Goal: Task Accomplishment & Management: Manage account settings

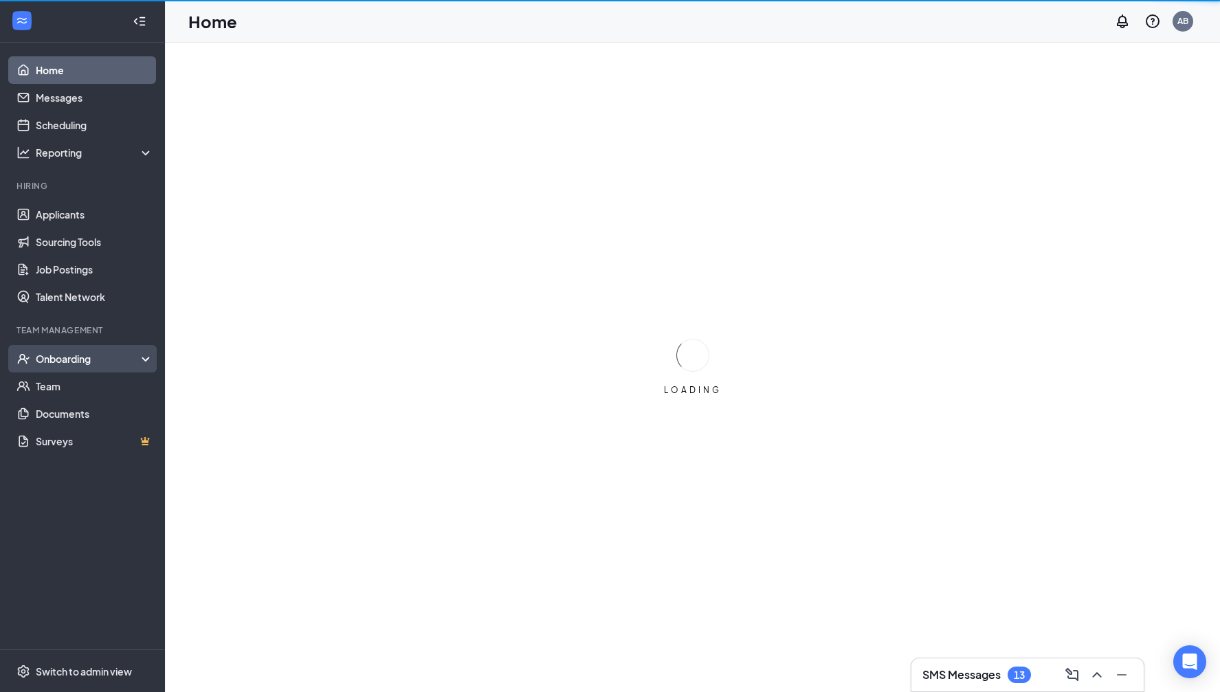
click at [84, 357] on div "Onboarding" at bounding box center [89, 359] width 106 height 14
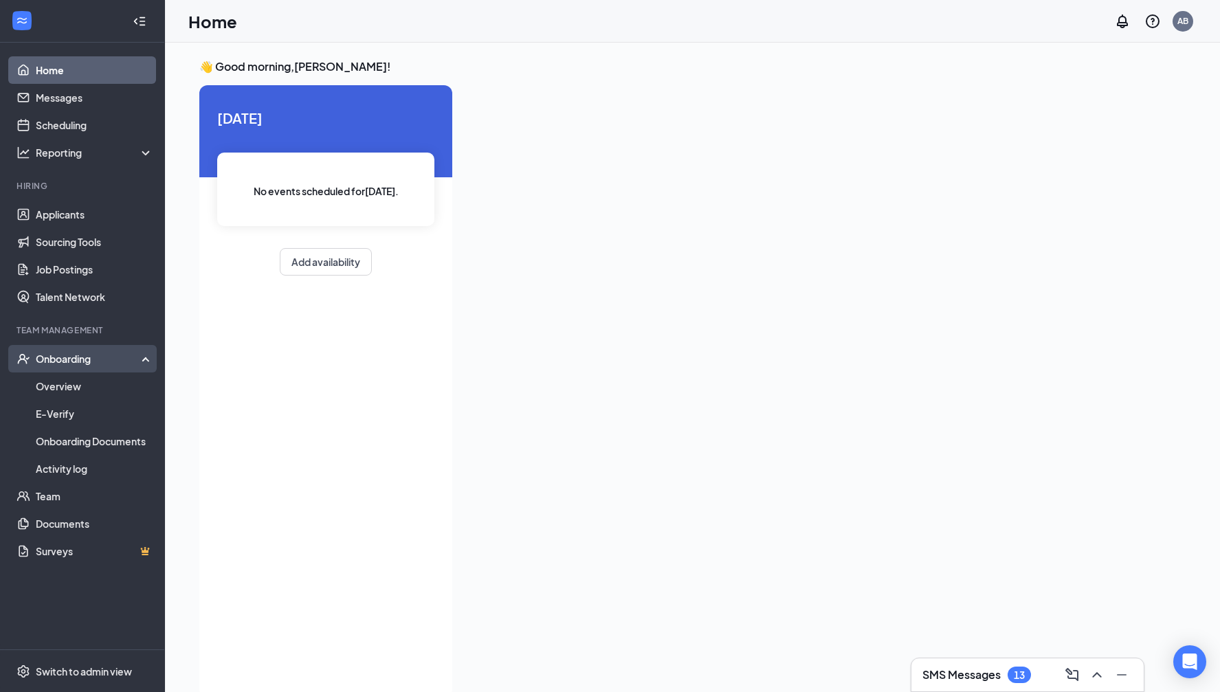
click at [58, 365] on div "Onboarding" at bounding box center [89, 359] width 106 height 14
click at [65, 362] on div "Onboarding" at bounding box center [89, 359] width 106 height 14
click at [63, 394] on link "Overview" at bounding box center [95, 385] width 118 height 27
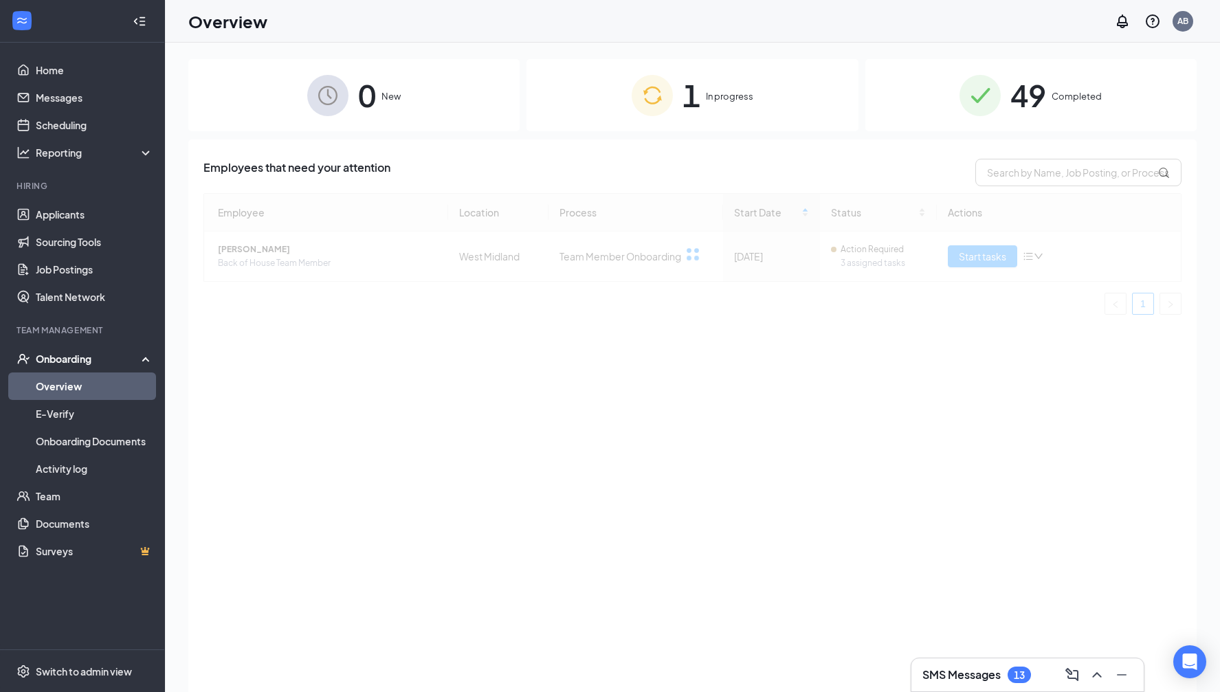
click at [740, 91] on span "In progress" at bounding box center [729, 96] width 47 height 14
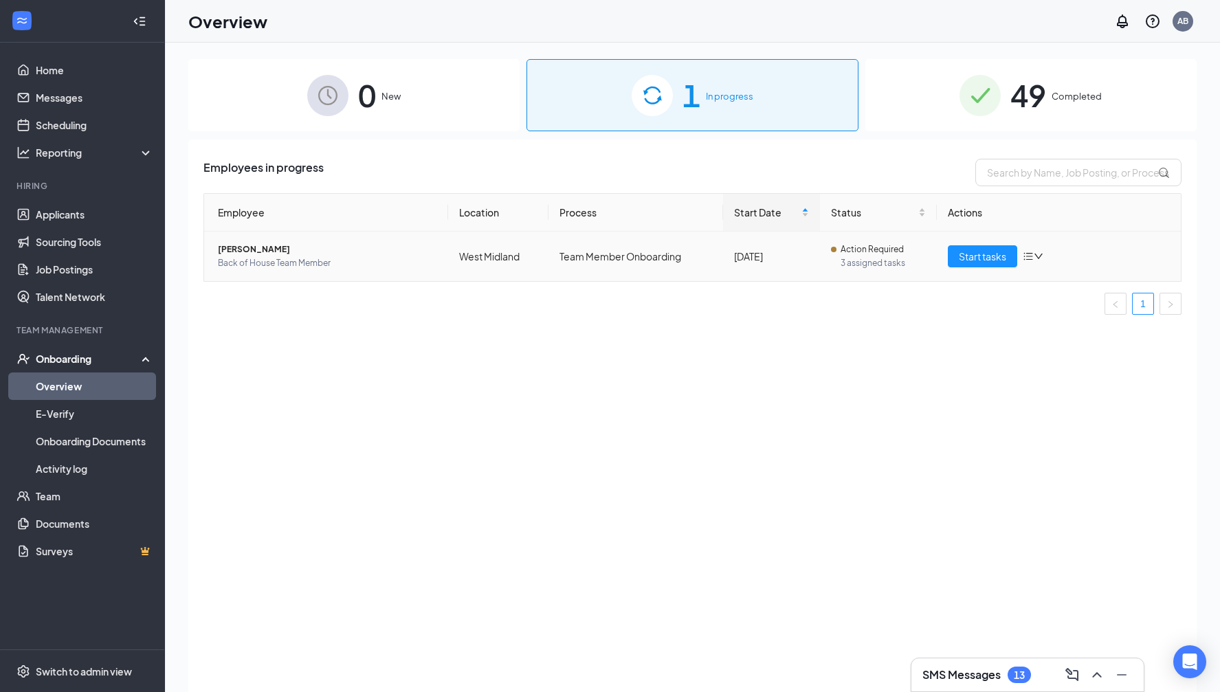
click at [443, 256] on td "[PERSON_NAME] Back of House Team Member" at bounding box center [326, 256] width 244 height 49
click at [813, 265] on td "[DATE]" at bounding box center [771, 256] width 97 height 49
click at [293, 243] on span "[PERSON_NAME]" at bounding box center [327, 250] width 219 height 14
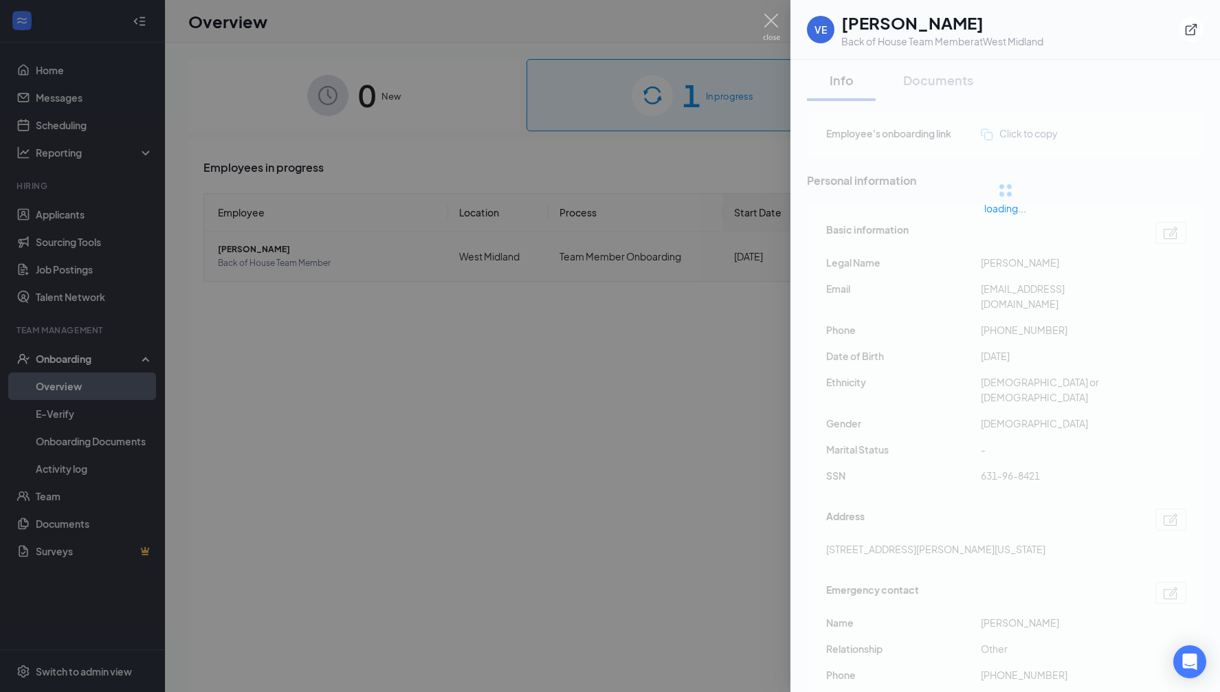
click at [293, 243] on div at bounding box center [610, 346] width 1220 height 692
click at [724, 316] on div at bounding box center [610, 346] width 1220 height 692
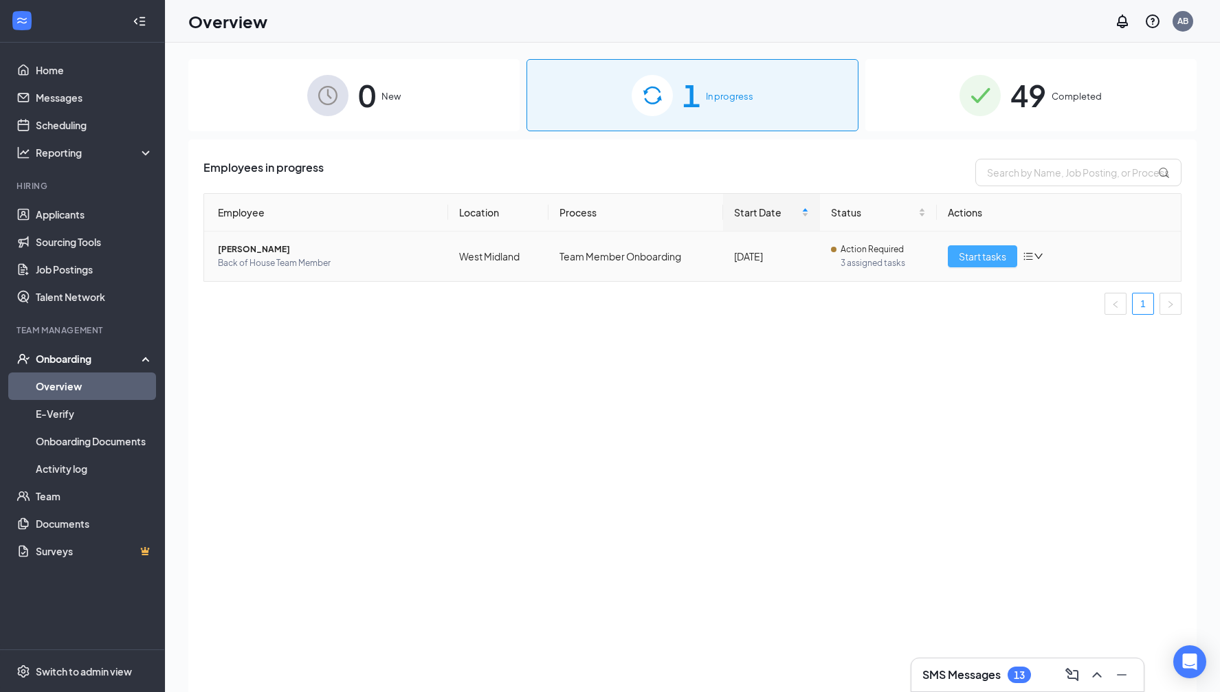
click at [975, 247] on button "Start tasks" at bounding box center [982, 256] width 69 height 22
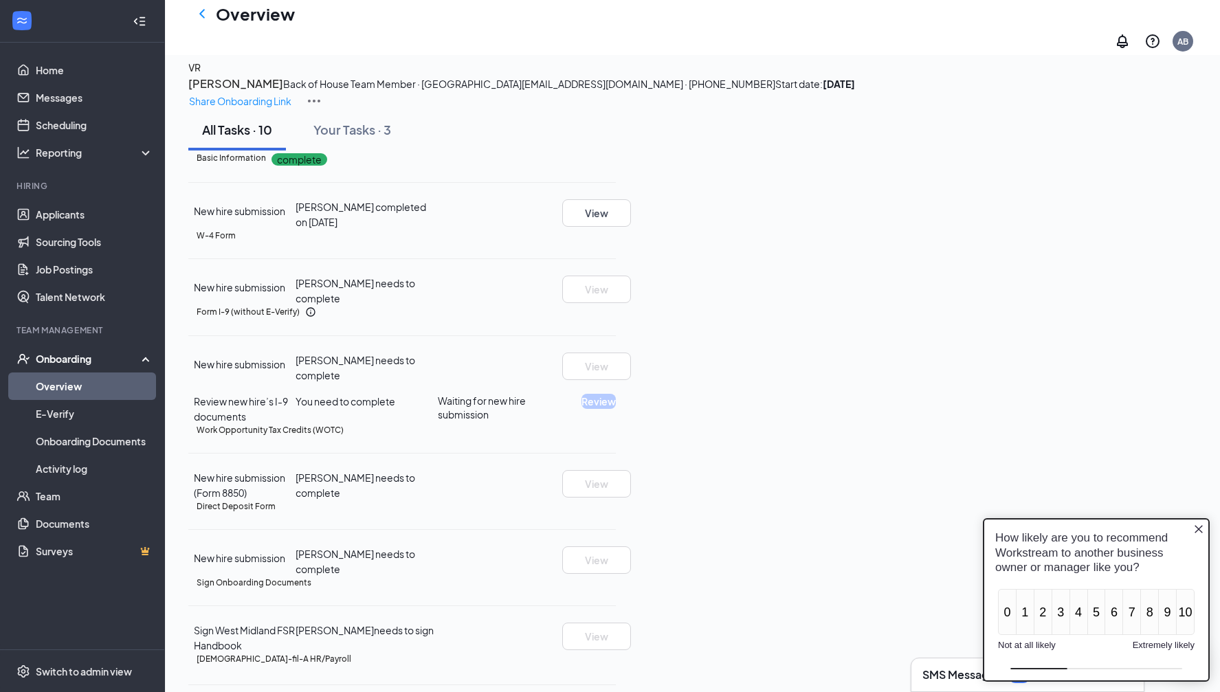
scroll to position [171, 0]
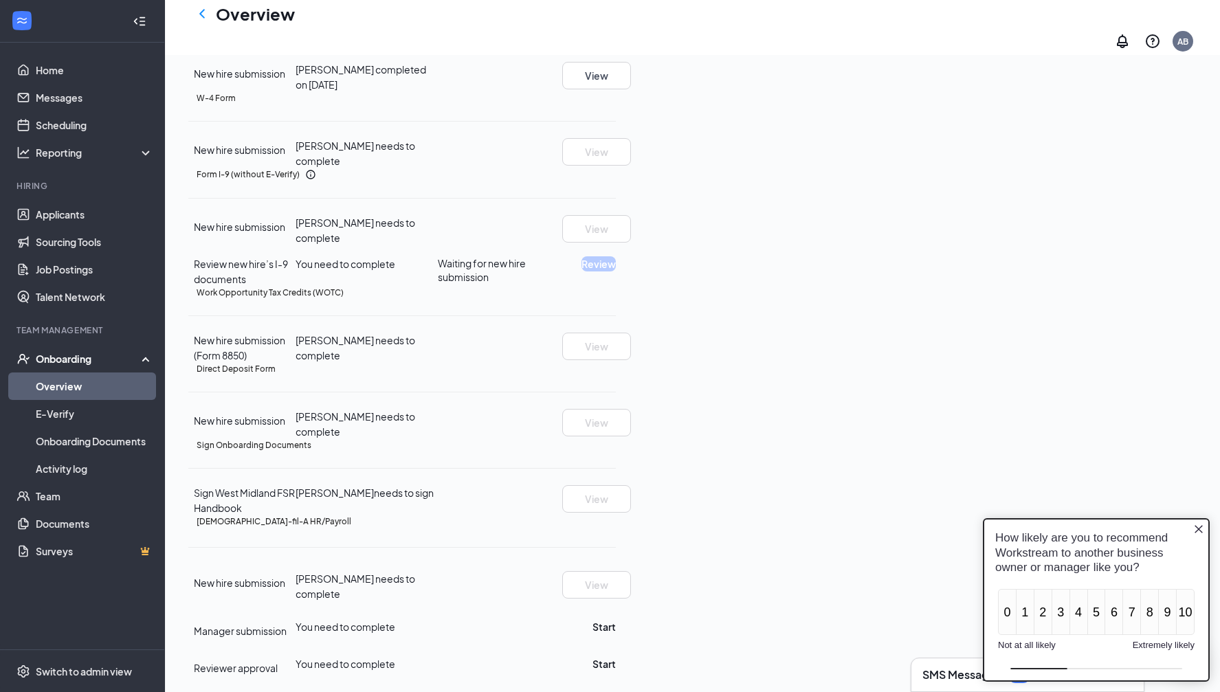
click at [1201, 531] on icon "Close button" at bounding box center [1198, 529] width 11 height 11
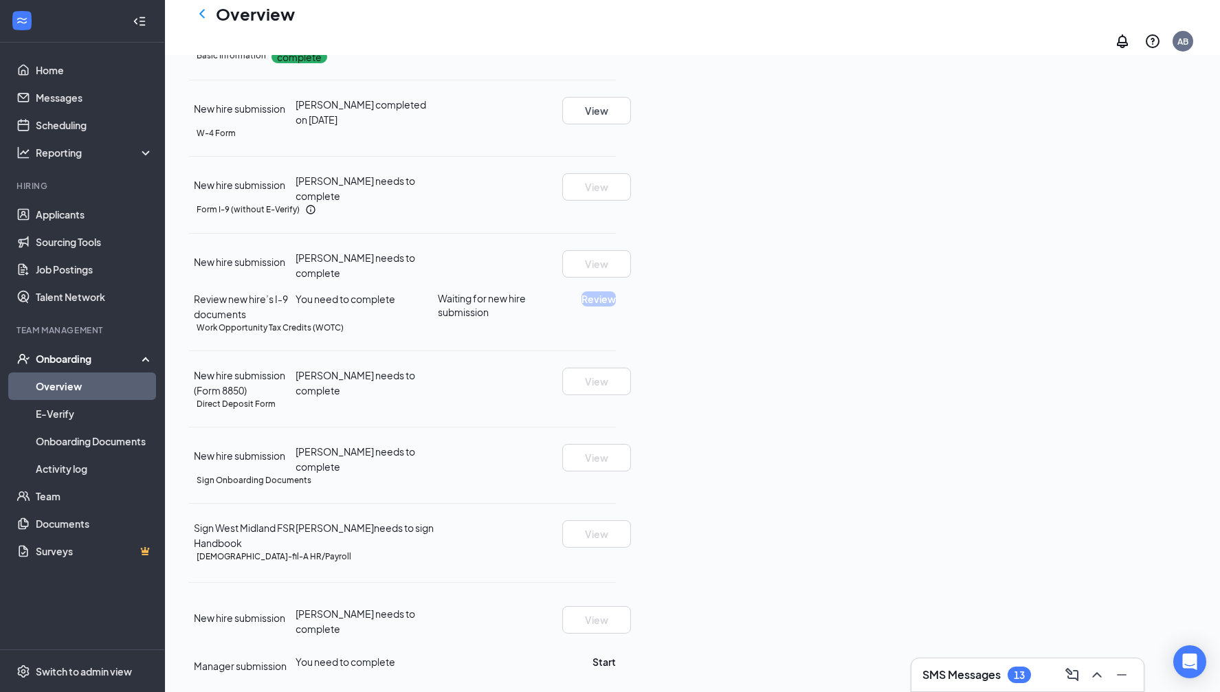
scroll to position [129, 0]
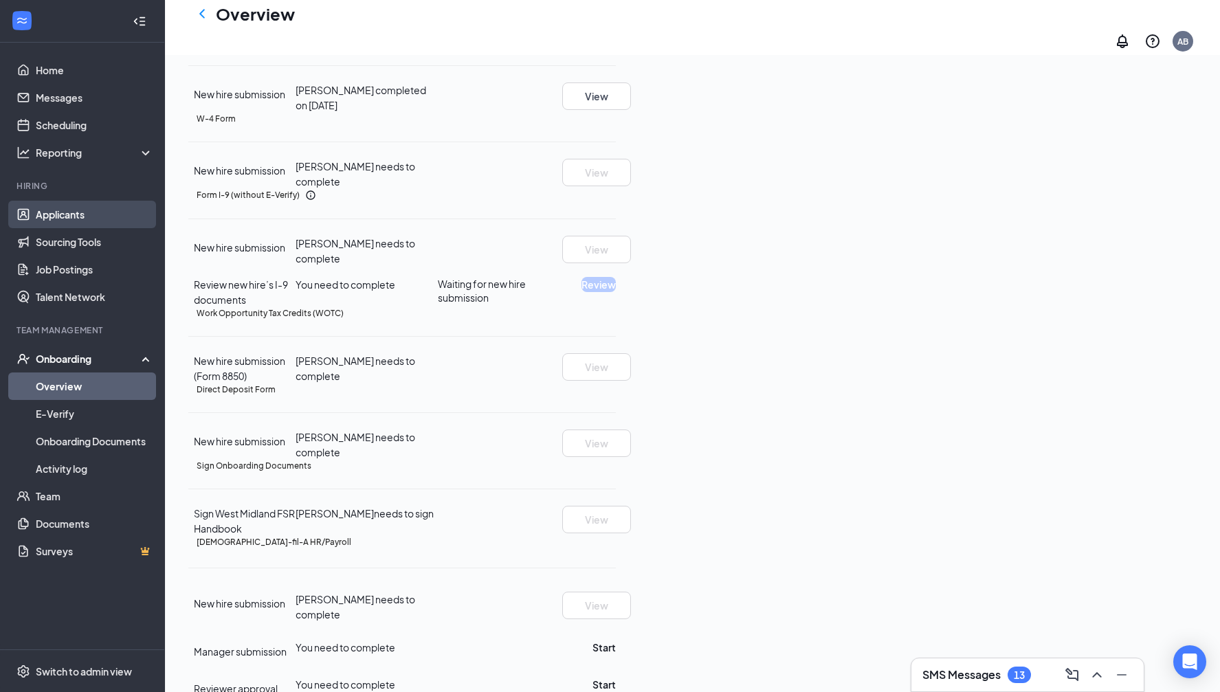
click at [66, 210] on link "Applicants" at bounding box center [95, 214] width 118 height 27
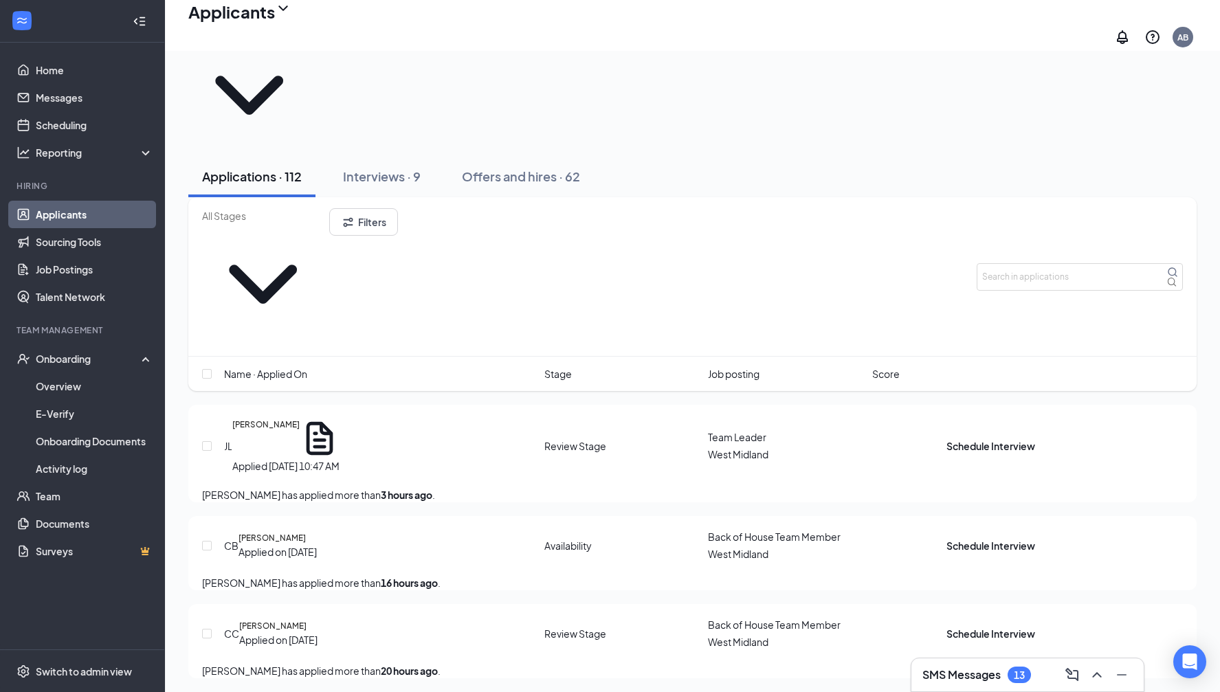
scroll to position [49, 0]
click at [307, 619] on h5 "[PERSON_NAME]" at bounding box center [272, 625] width 67 height 12
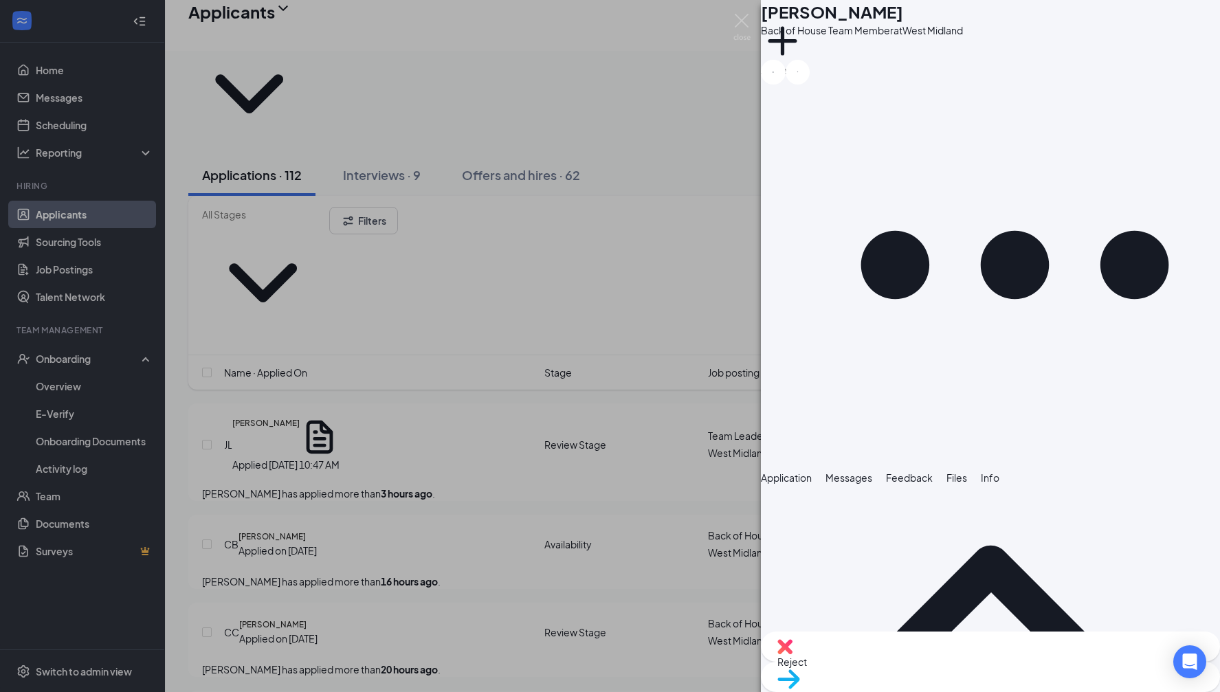
scroll to position [108, 0]
click at [367, 436] on div "CC [PERSON_NAME] Back of House Team Member at [GEOGRAPHIC_DATA] Add a tag Appli…" at bounding box center [610, 346] width 1220 height 692
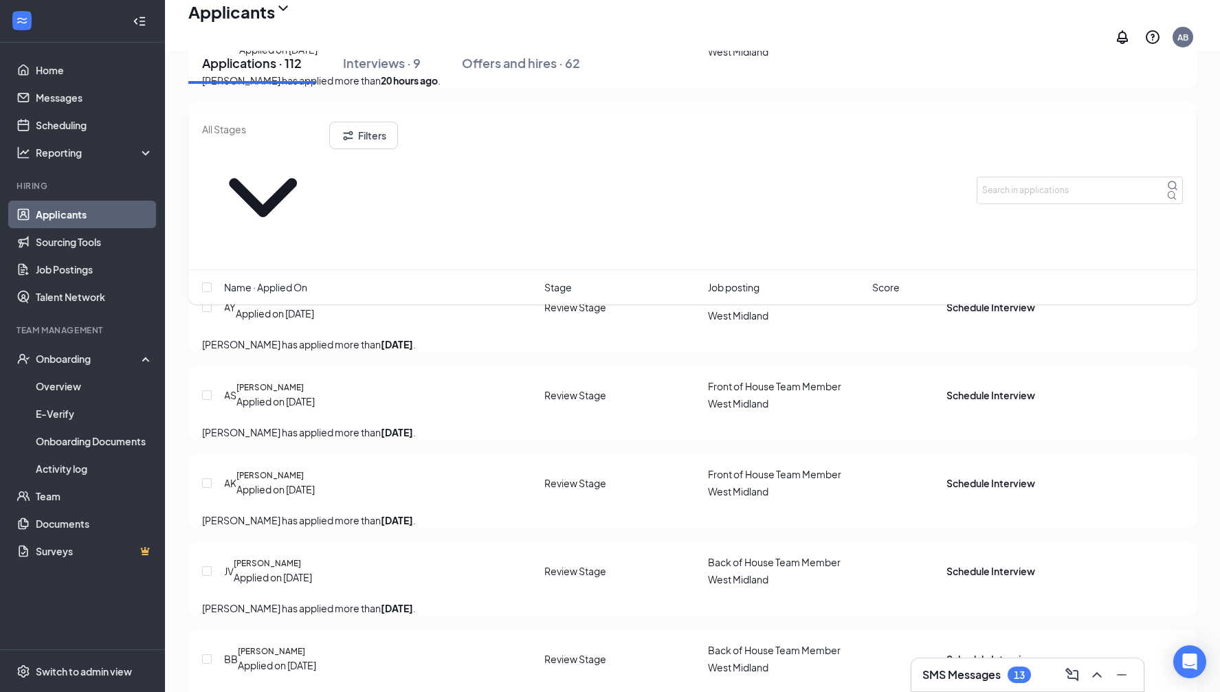
scroll to position [653, 0]
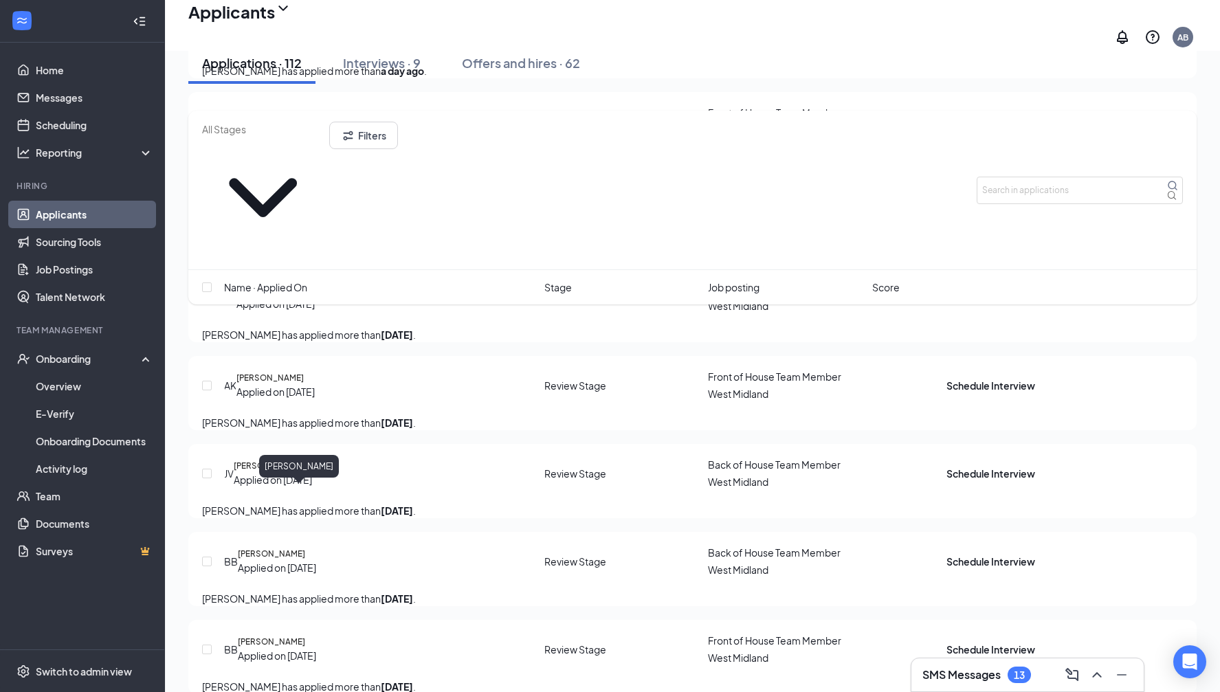
click at [269, 472] on h5 "[PERSON_NAME]" at bounding box center [267, 466] width 67 height 12
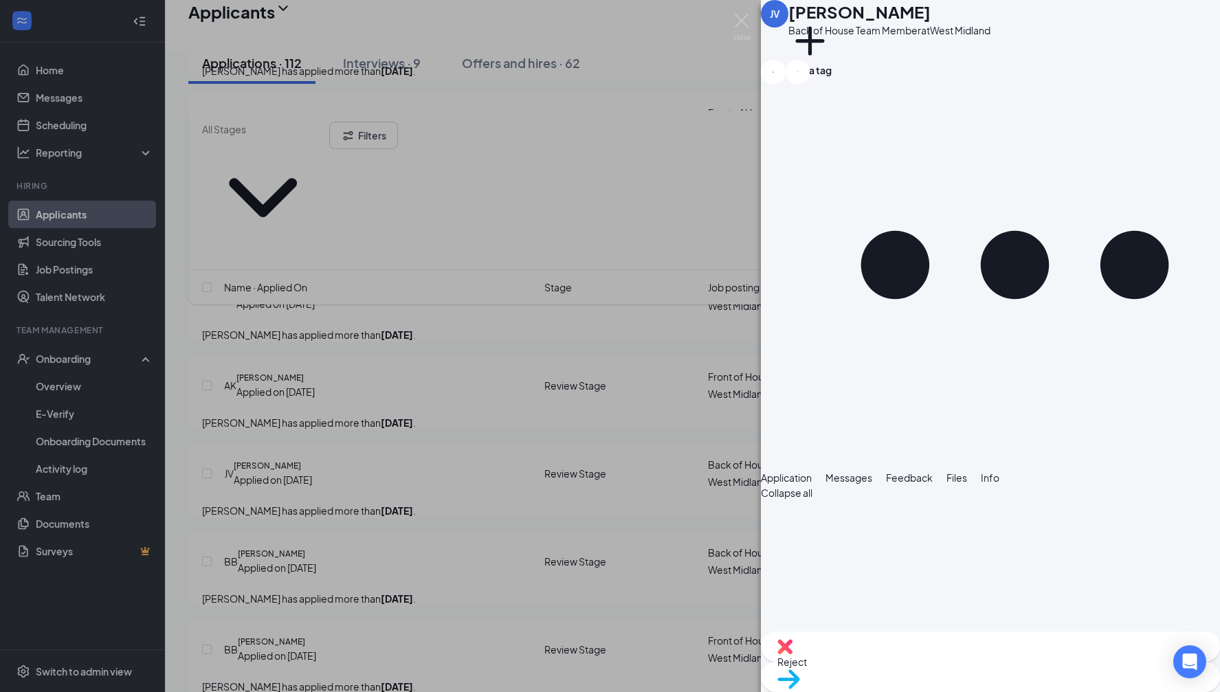
click at [617, 243] on div "JV [PERSON_NAME] Back of House Team Member at [GEOGRAPHIC_DATA] Add a tag Appli…" at bounding box center [610, 346] width 1220 height 692
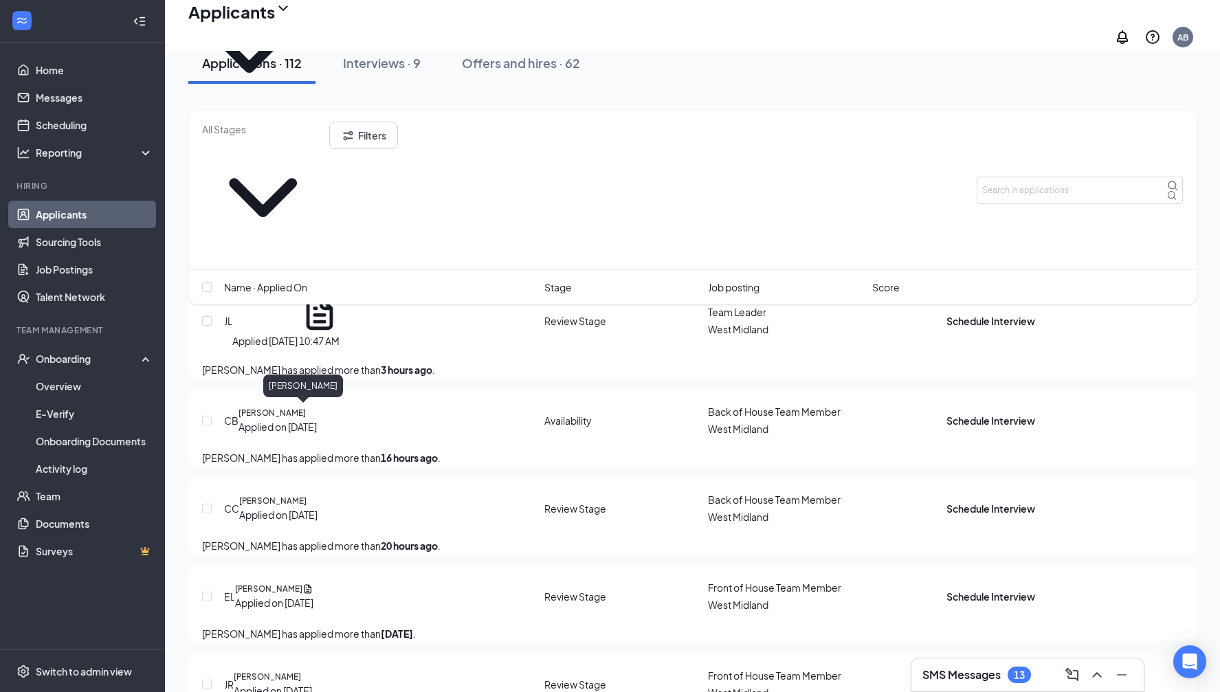
scroll to position [133, 0]
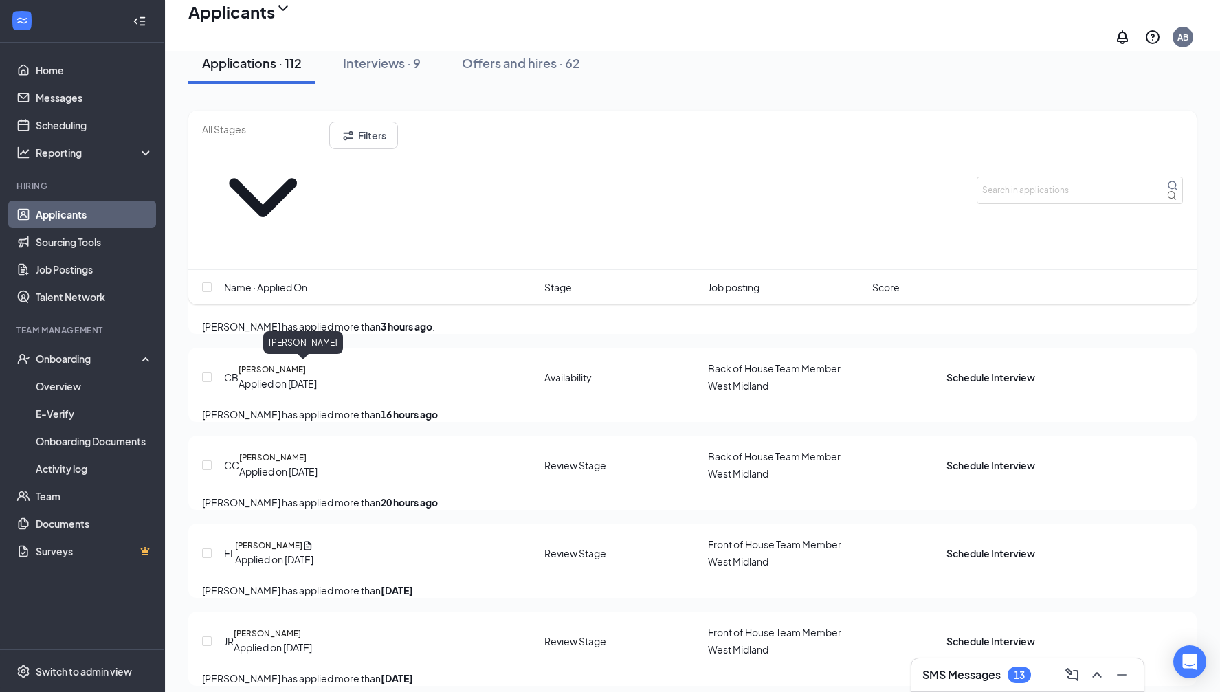
click at [275, 452] on h5 "[PERSON_NAME]" at bounding box center [272, 458] width 67 height 12
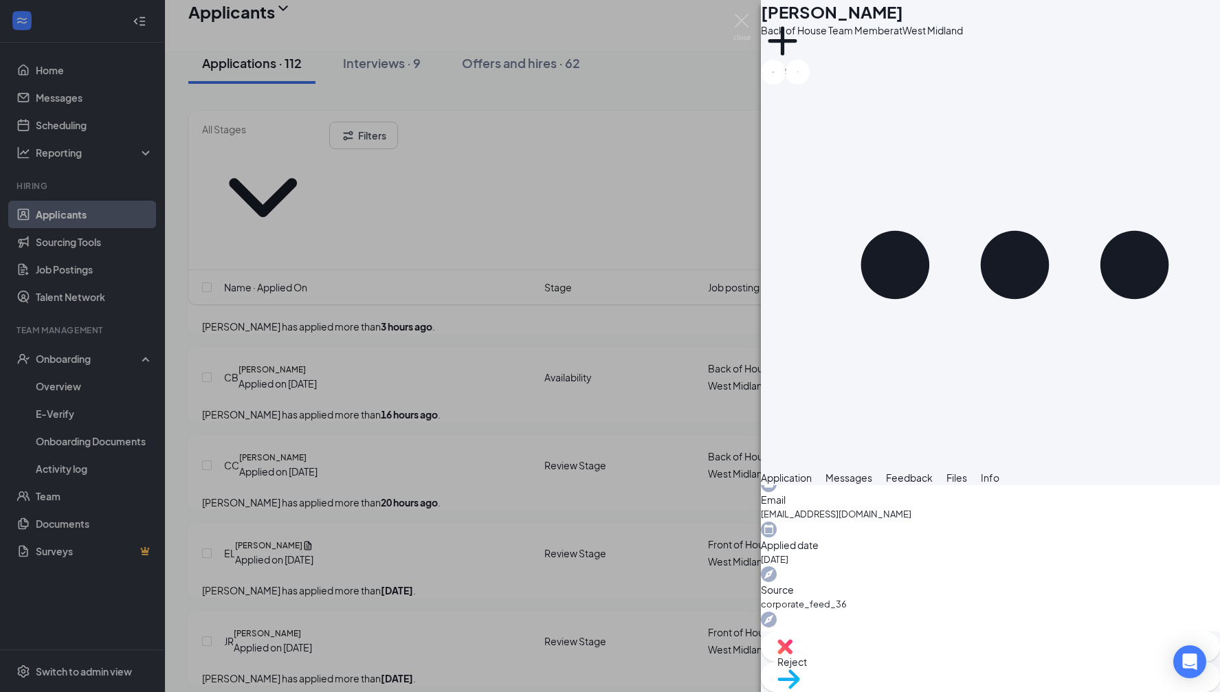
scroll to position [603, 0]
click at [1049, 689] on span "Move to stage" at bounding box center [990, 696] width 426 height 15
type input "Onsite Interview (next stage)"
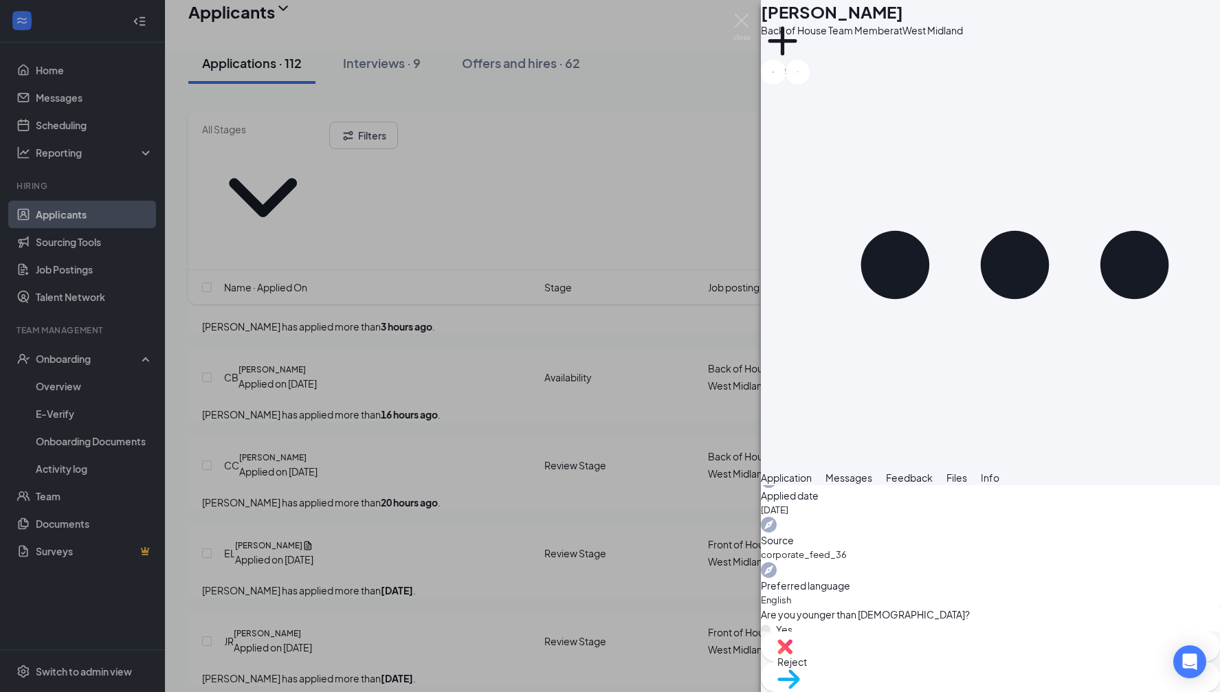
radio input "true"
radio input "false"
type input "[PERSON_NAME] Calendar"
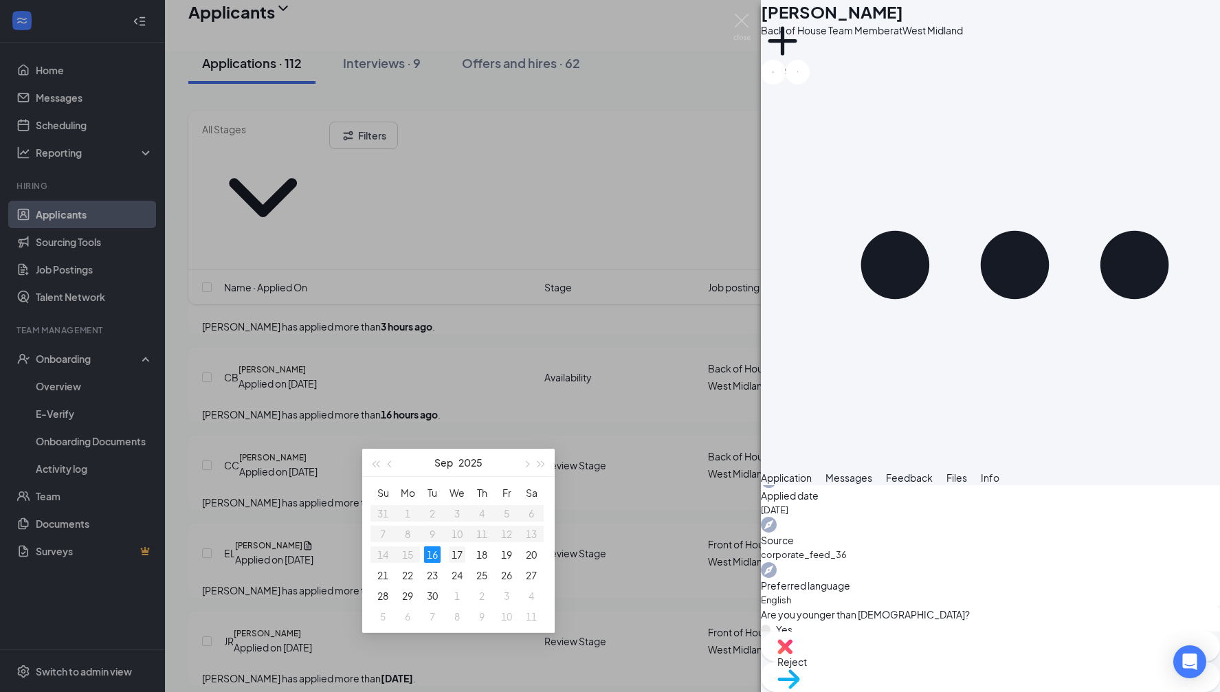
type input "[DATE]"
click at [456, 554] on div "17" at bounding box center [457, 554] width 16 height 16
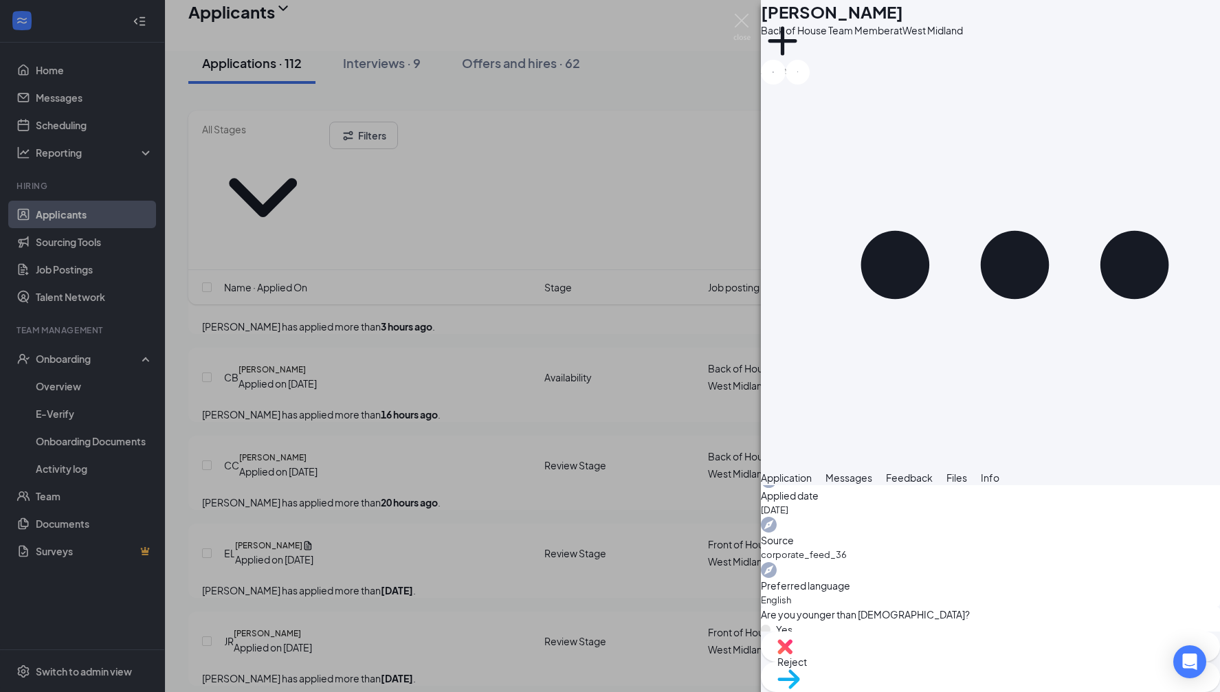
type input "03:00 PM"
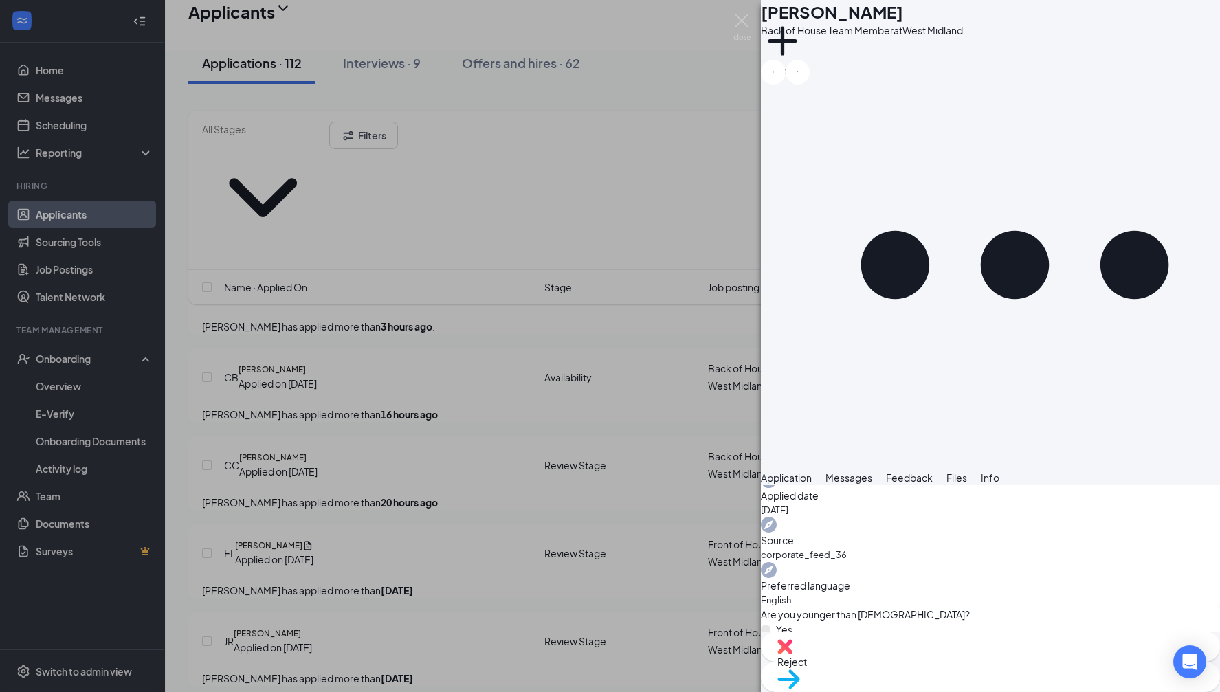
scroll to position [1850, 0]
type input "03:30 PM"
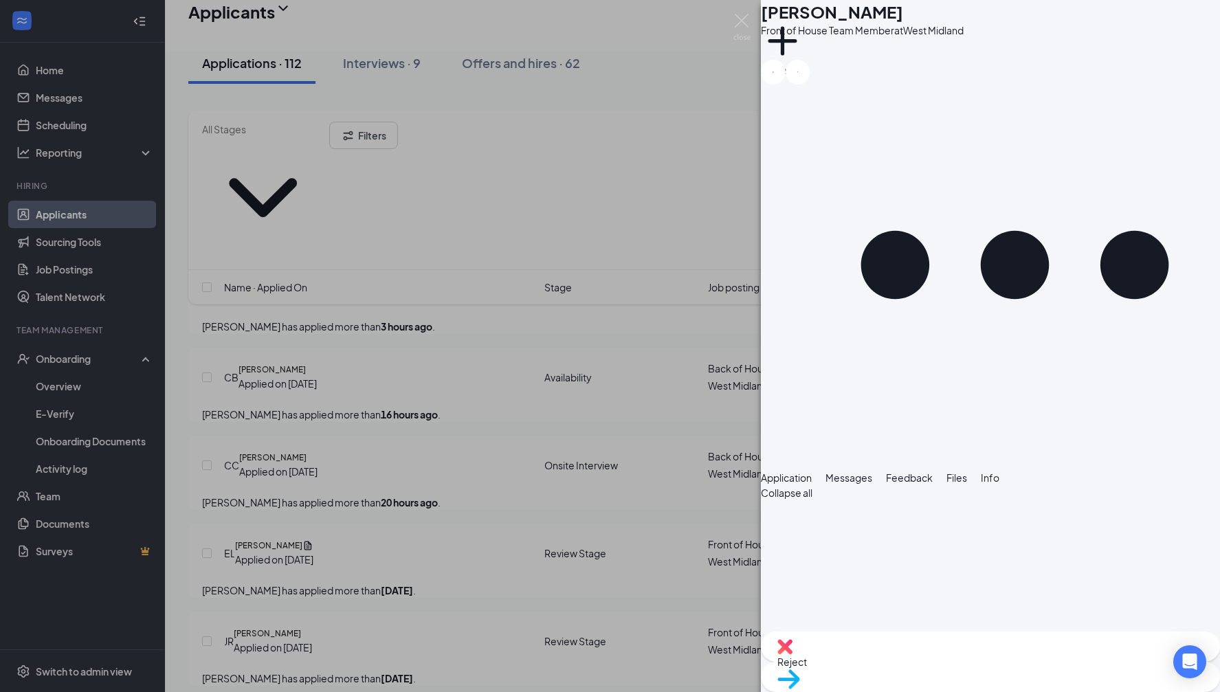
click at [563, 326] on div "EL [PERSON_NAME] Front of House Team Member at [GEOGRAPHIC_DATA] Add a tag Appl…" at bounding box center [610, 346] width 1220 height 692
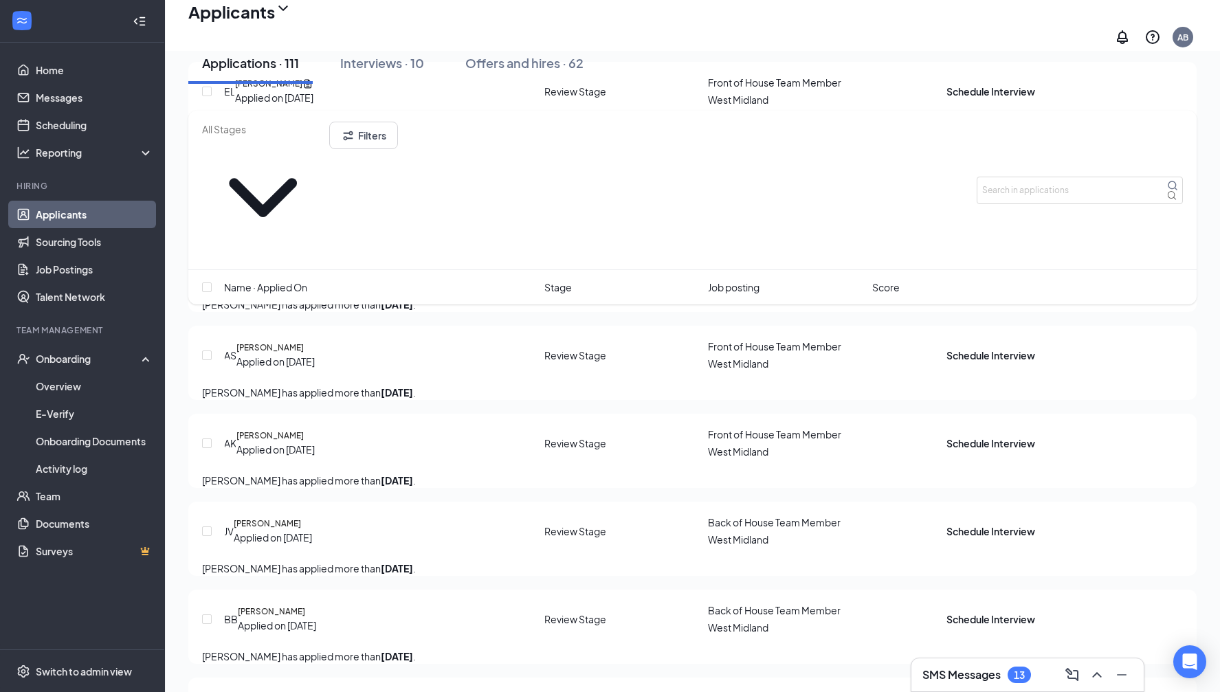
scroll to position [476, 0]
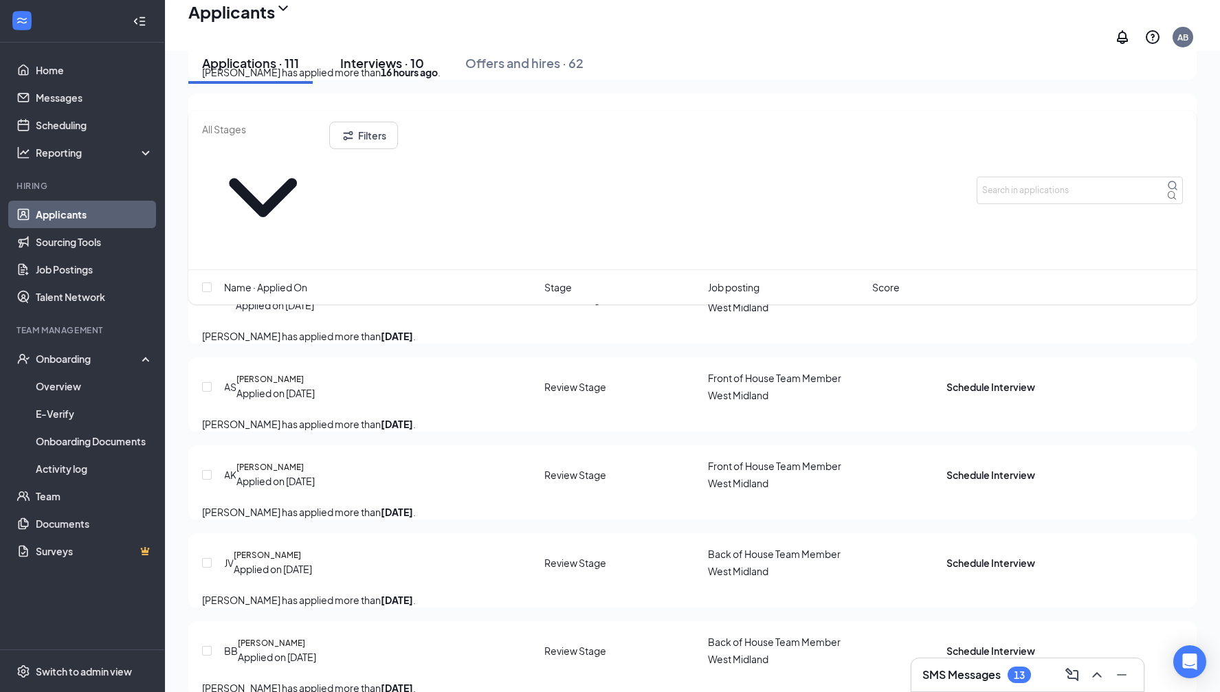
click at [377, 64] on button "Interviews · 10" at bounding box center [381, 63] width 111 height 41
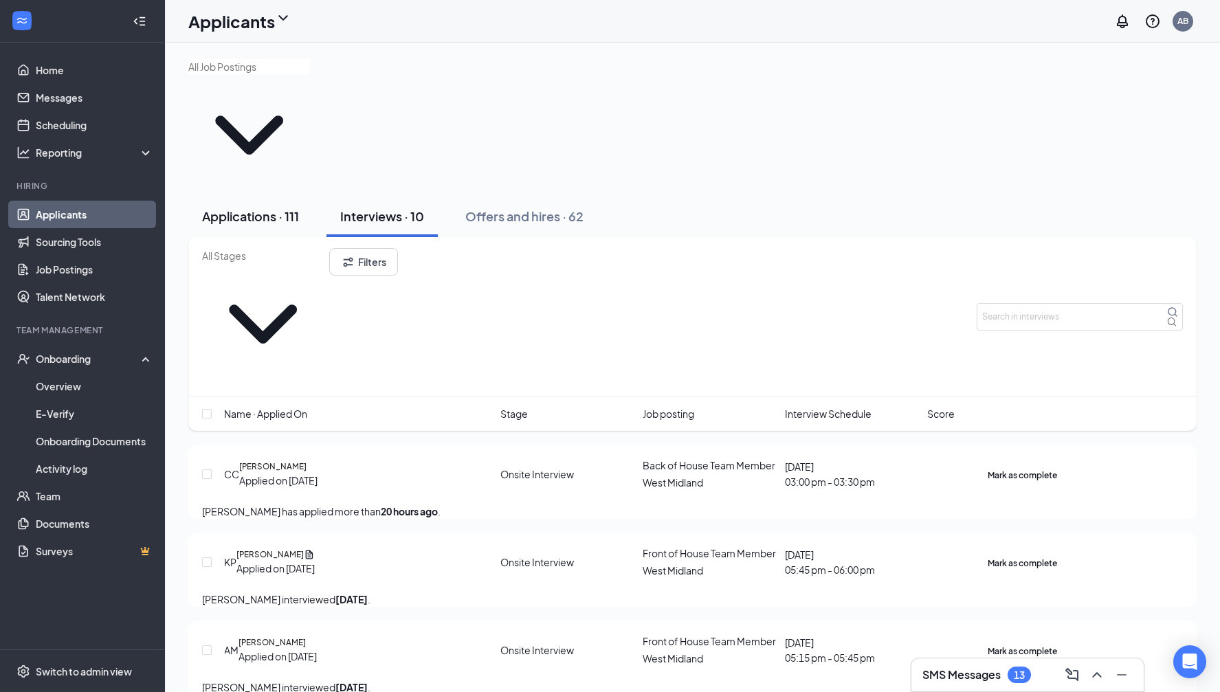
click at [251, 208] on div "Applications · 111" at bounding box center [250, 216] width 97 height 17
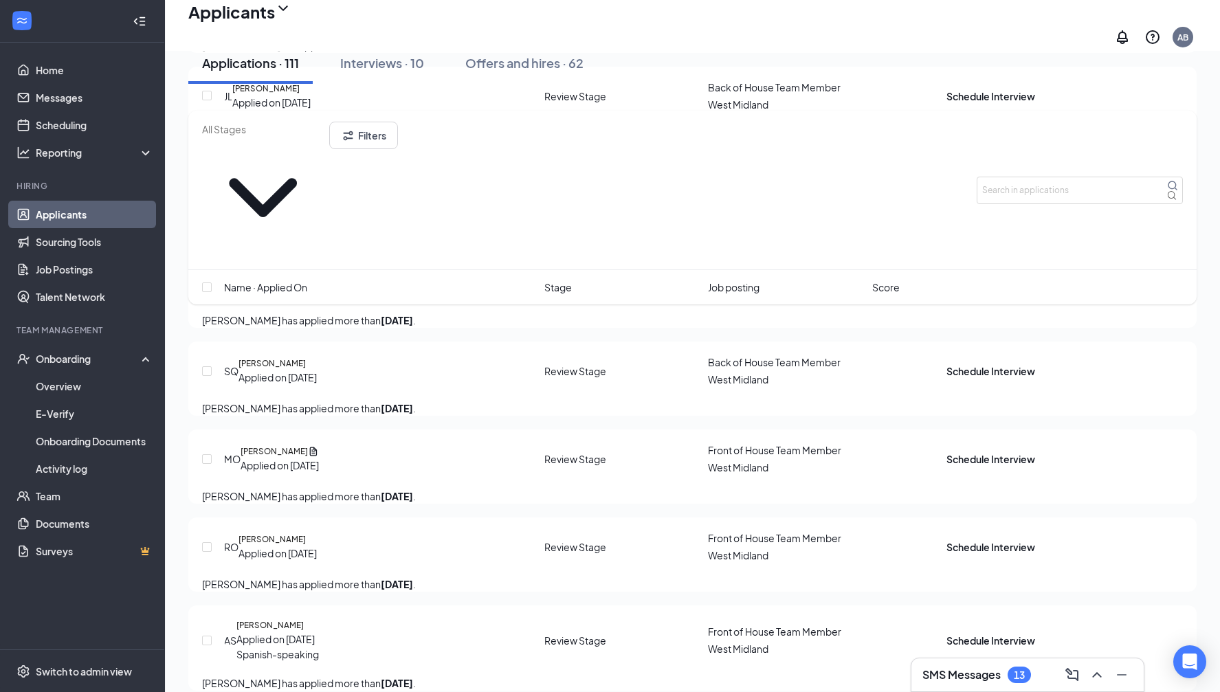
scroll to position [2955, 0]
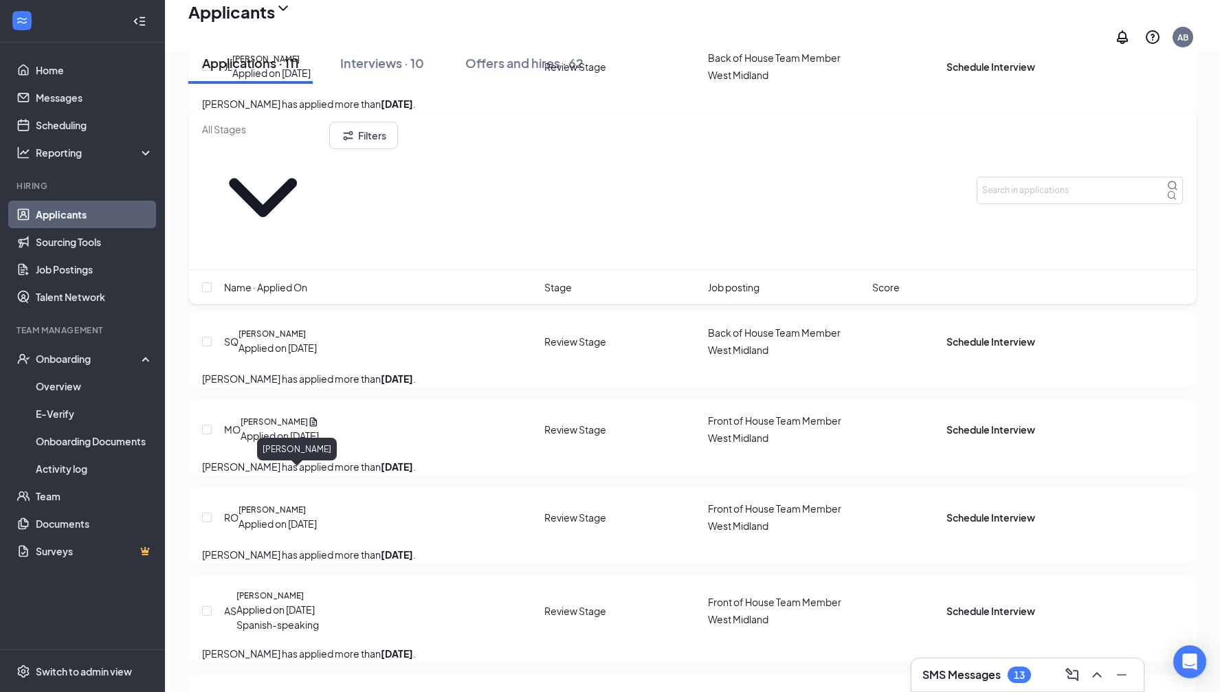
click at [276, 65] on h5 "[PERSON_NAME]" at bounding box center [265, 59] width 67 height 12
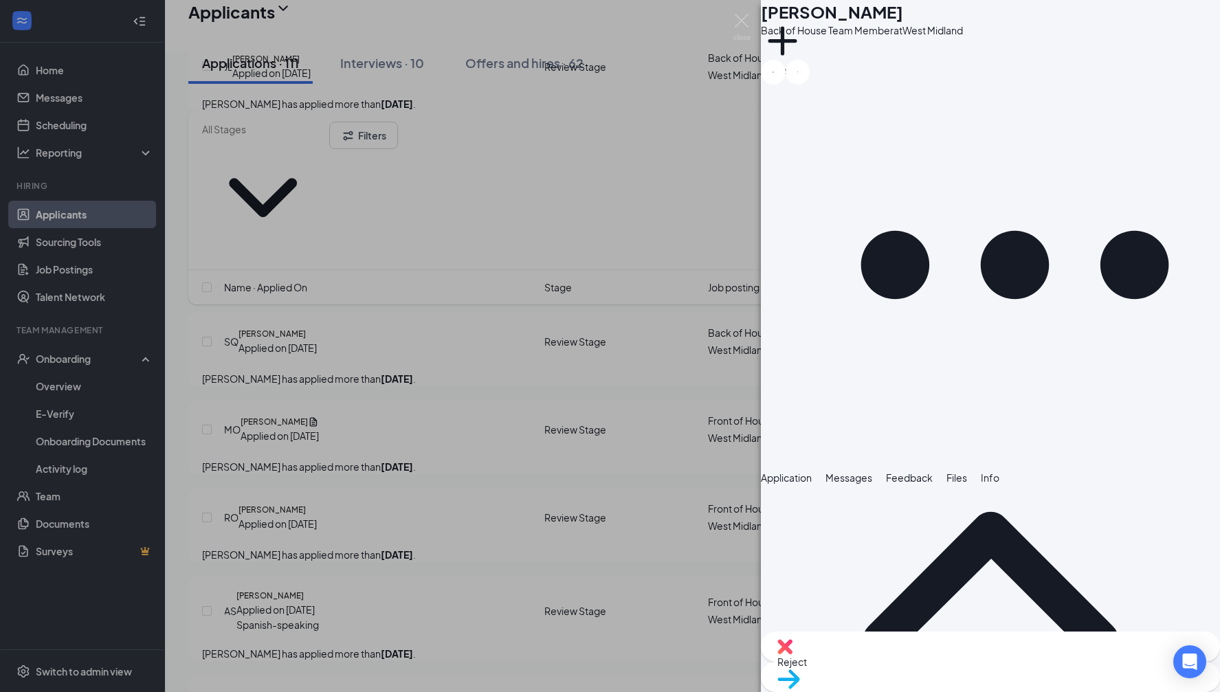
scroll to position [642, 0]
click at [568, 328] on div "[PERSON_NAME] [PERSON_NAME] Back of House Team Member at [GEOGRAPHIC_DATA] Add …" at bounding box center [610, 346] width 1220 height 692
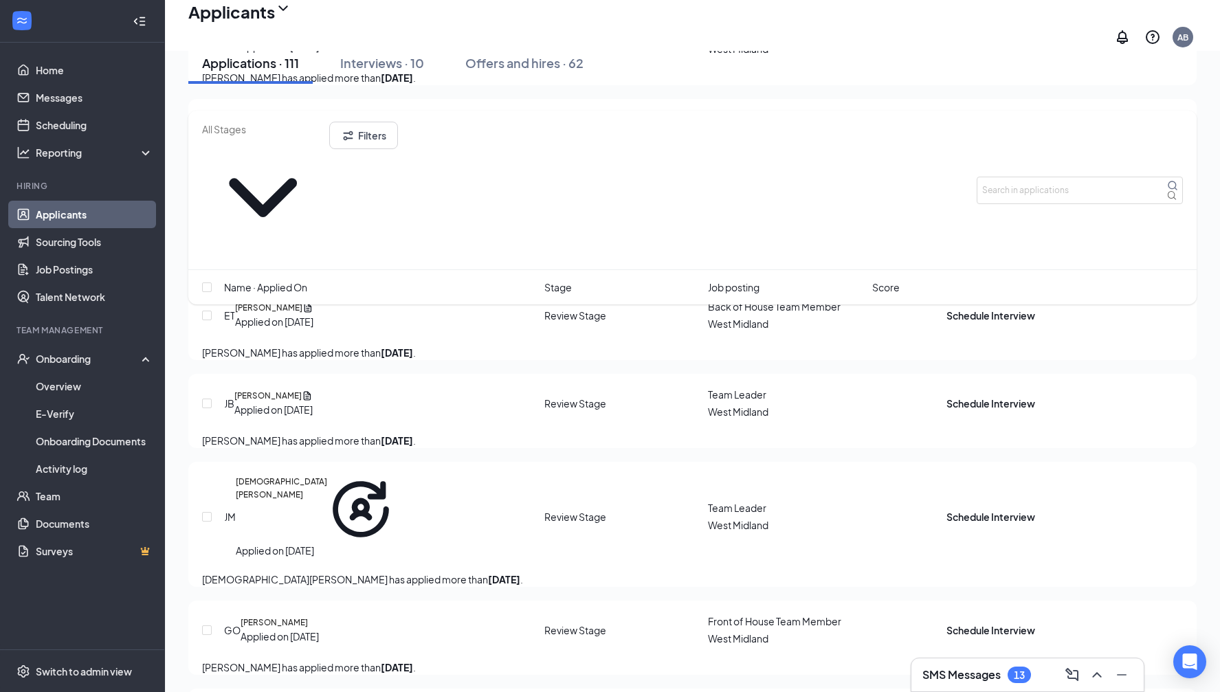
scroll to position [3344, 0]
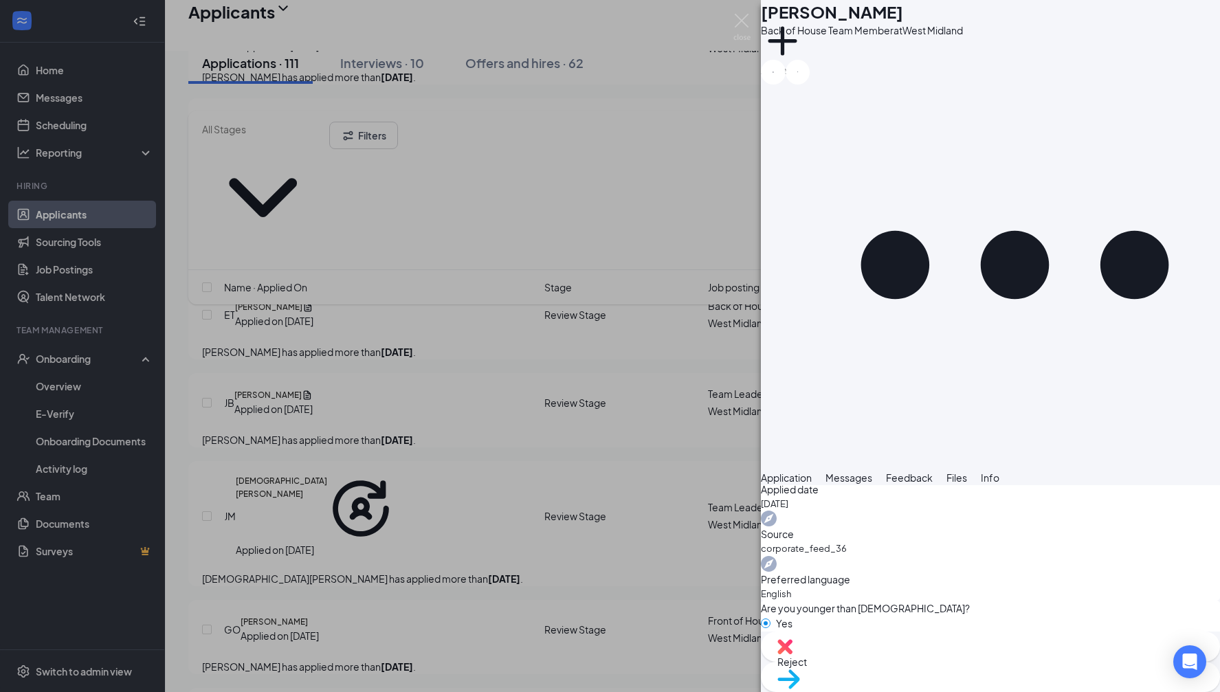
scroll to position [603, 0]
click at [1020, 676] on div "Move to stage" at bounding box center [990, 677] width 459 height 30
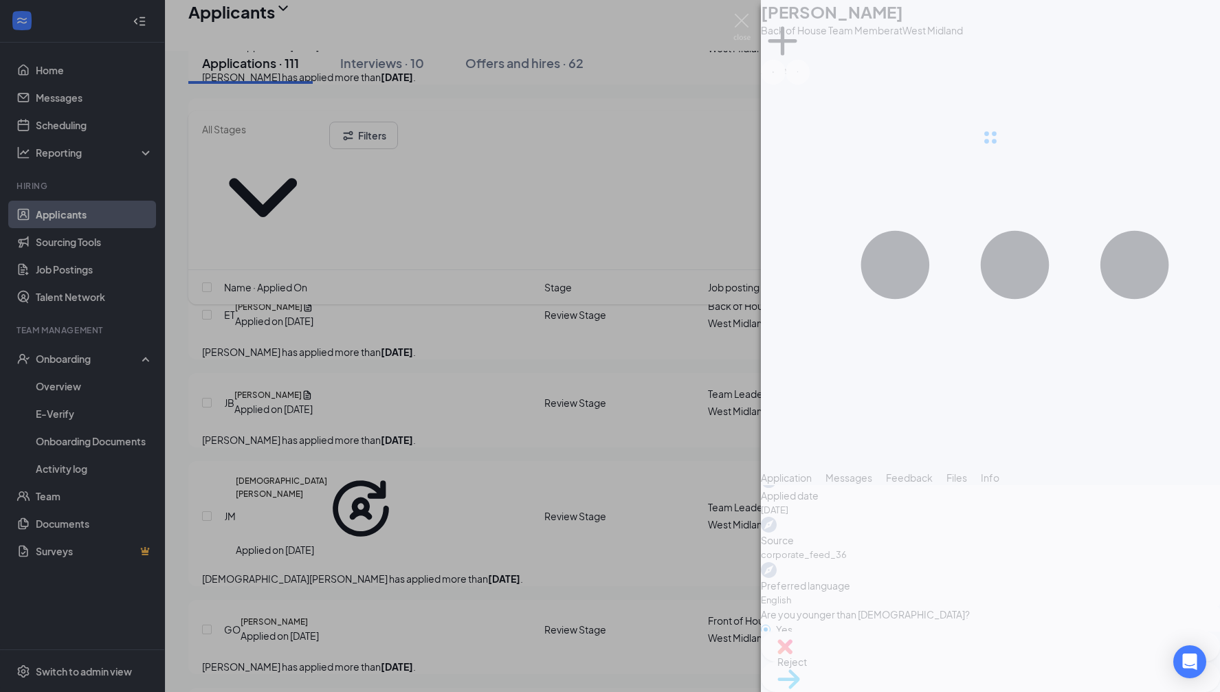
type input "Onsite Interview (next stage)"
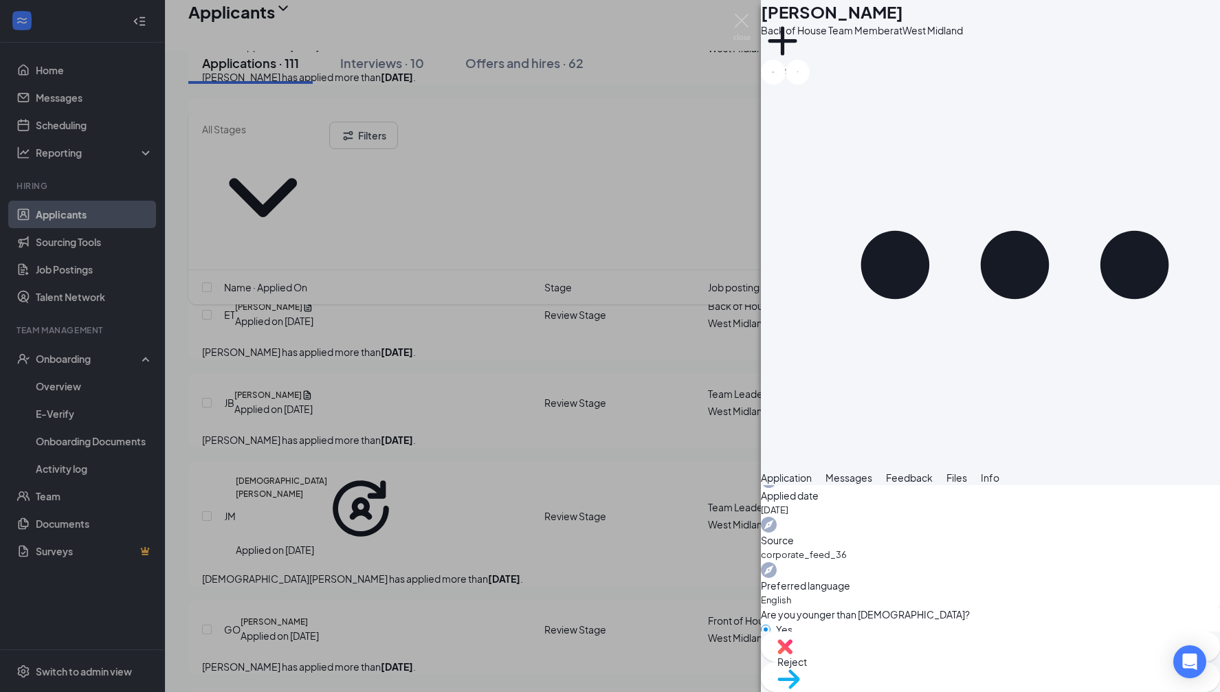
radio input "true"
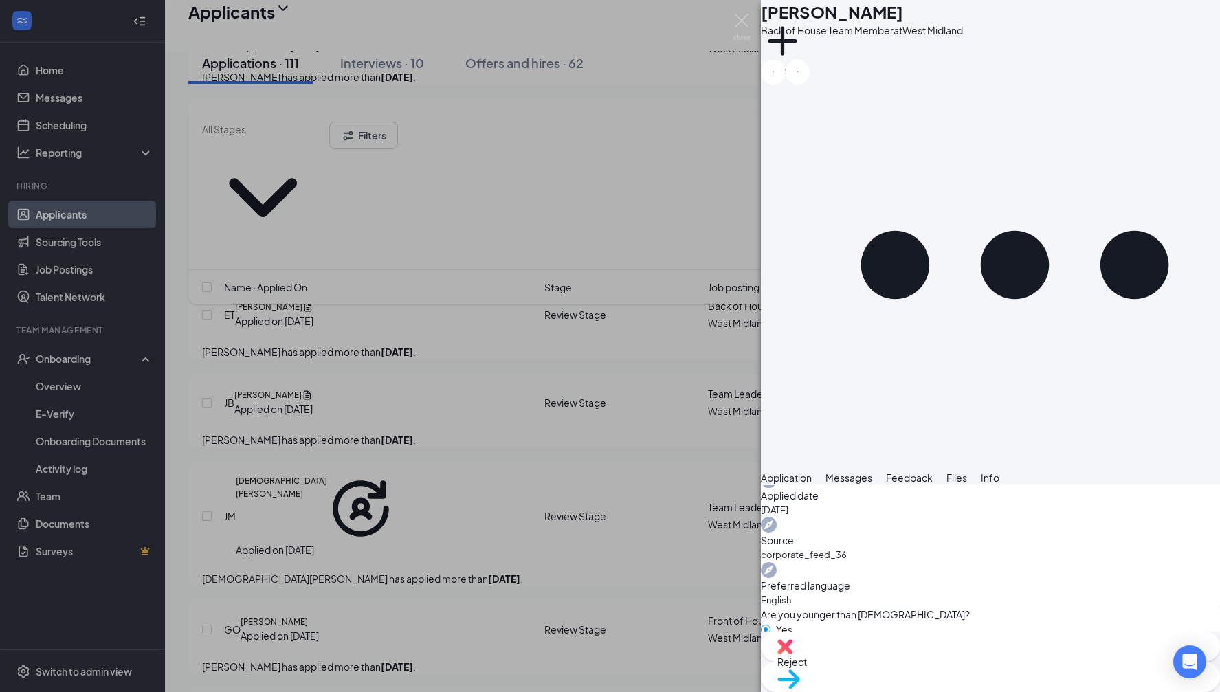
radio input "false"
type input "[PERSON_NAME] Calendar"
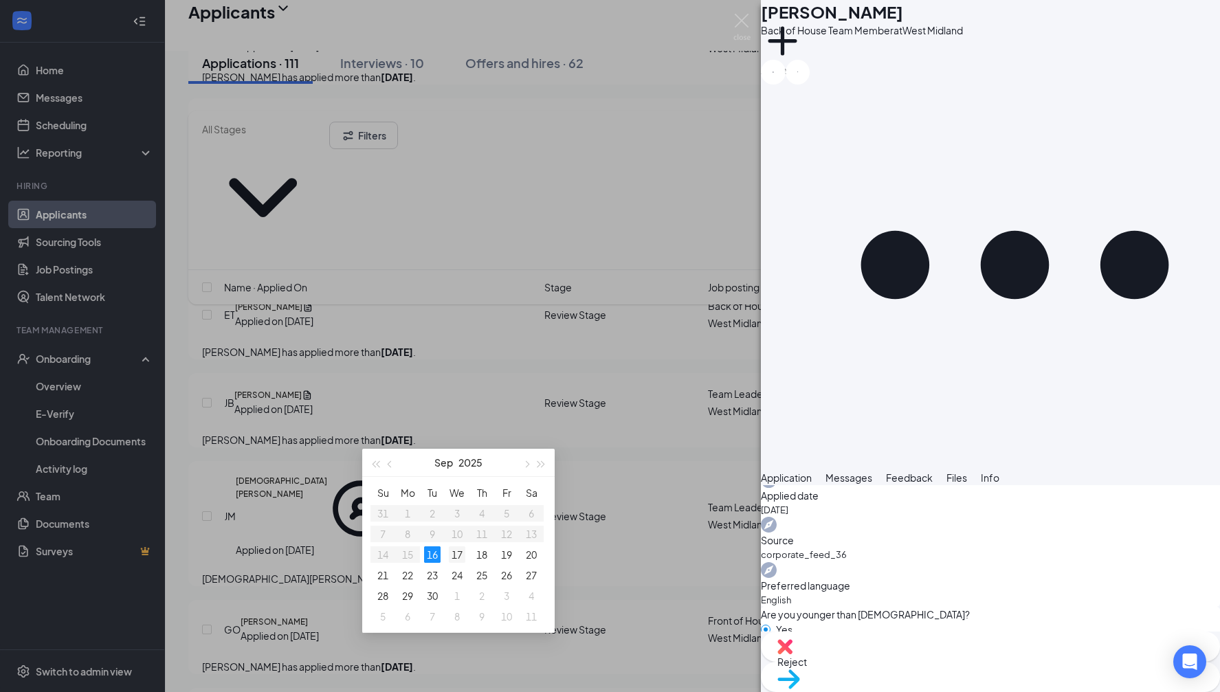
type input "[DATE]"
click at [454, 557] on div "17" at bounding box center [457, 554] width 16 height 16
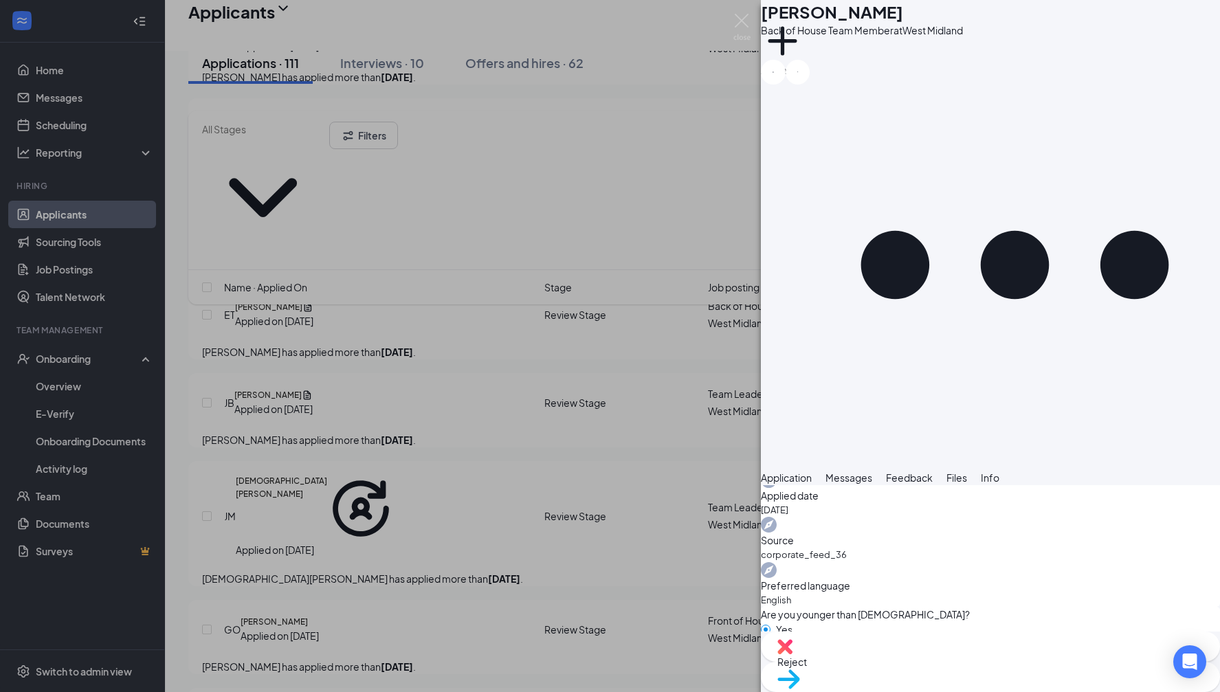
type input "03:30 PM"
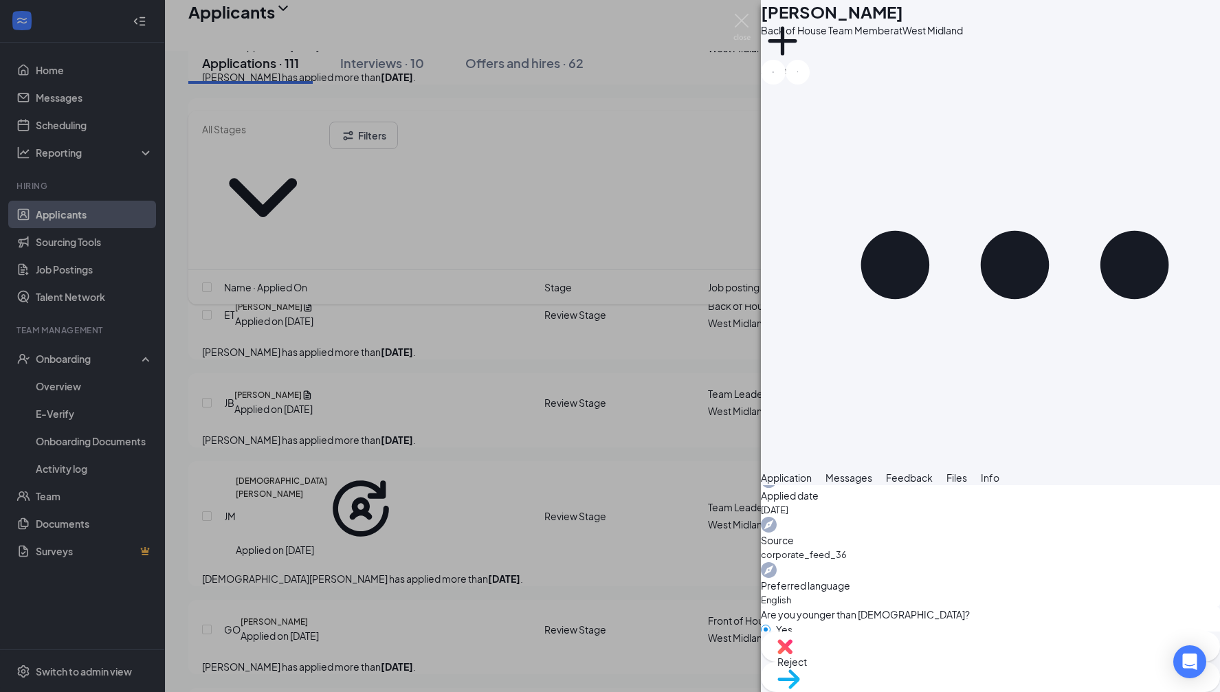
scroll to position [1966, 0]
type input "04:00 PM"
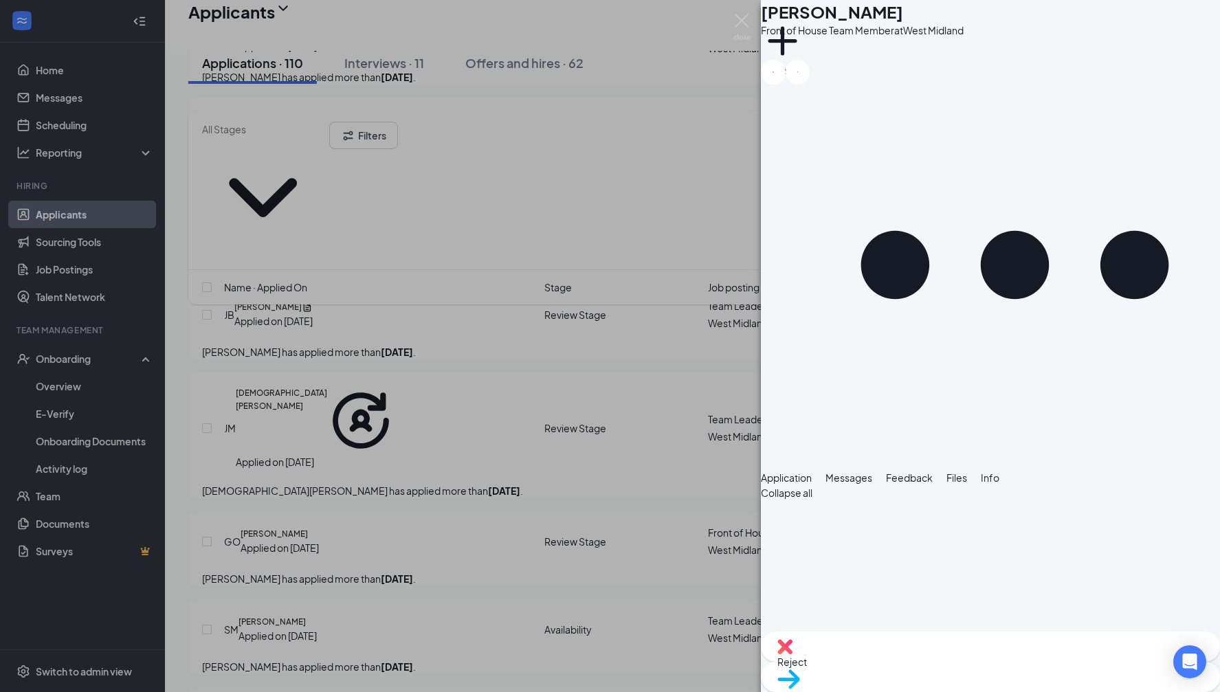
click at [518, 415] on div "MO [PERSON_NAME] Front of House Team Member at [GEOGRAPHIC_DATA] Add a tag Appl…" at bounding box center [610, 346] width 1220 height 692
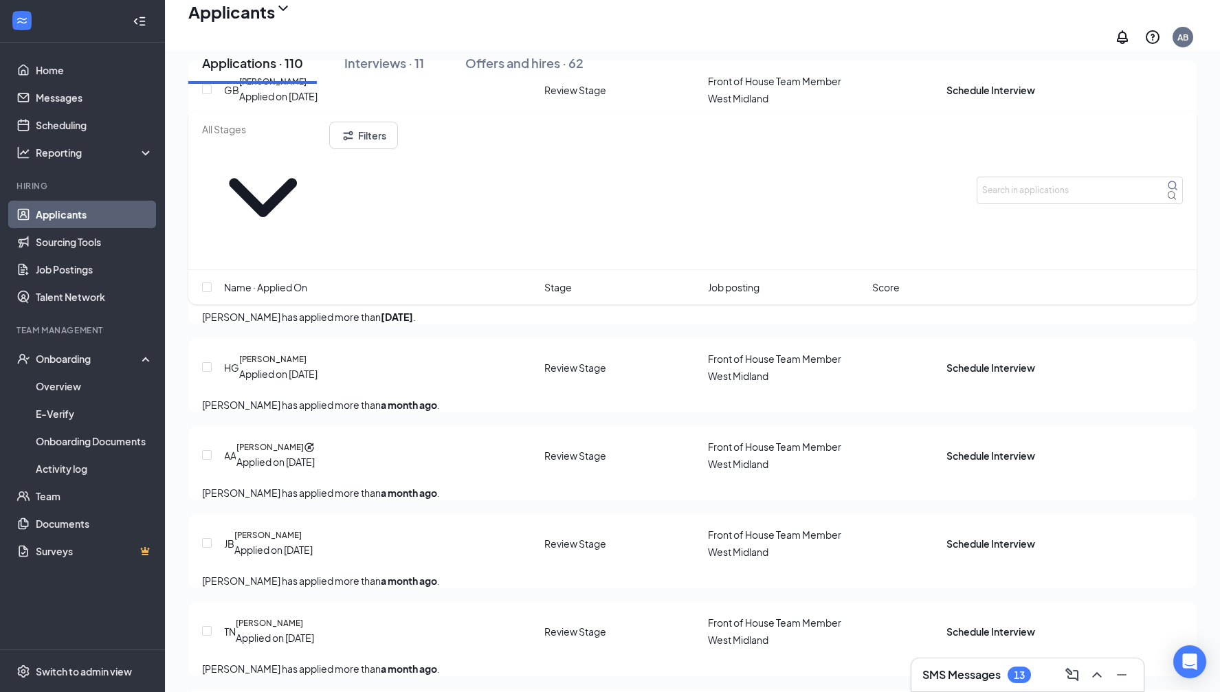
scroll to position [5335, 0]
